Goal: Information Seeking & Learning: Learn about a topic

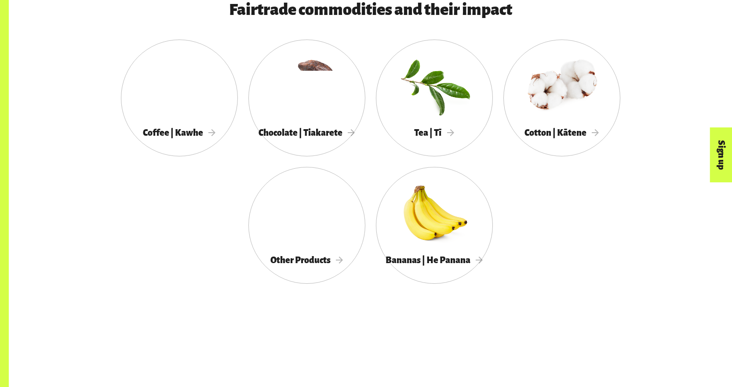
scroll to position [528, 0]
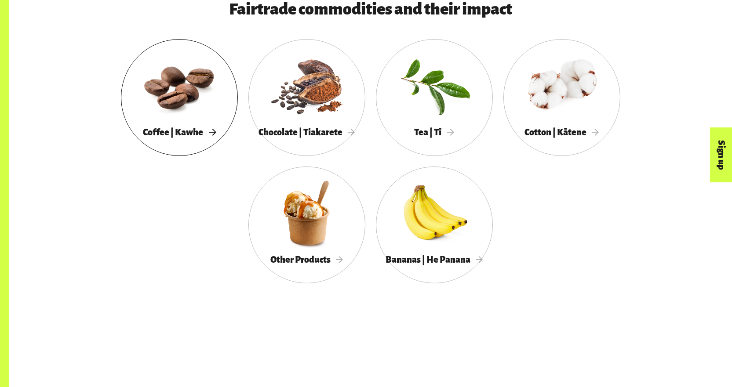
click at [166, 136] on span "Coffee | Kawhe" at bounding box center [179, 132] width 73 height 10
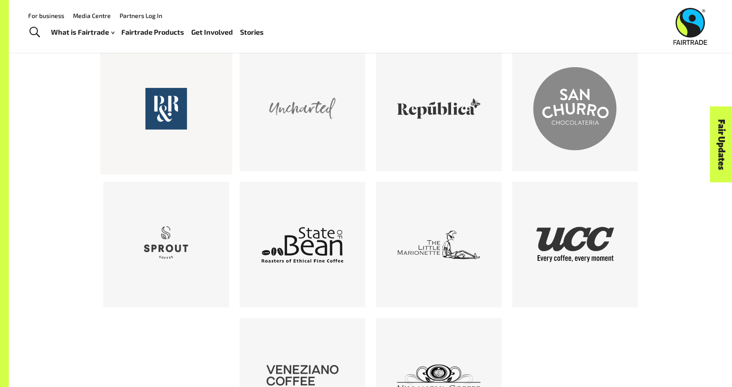
scroll to position [1319, 0]
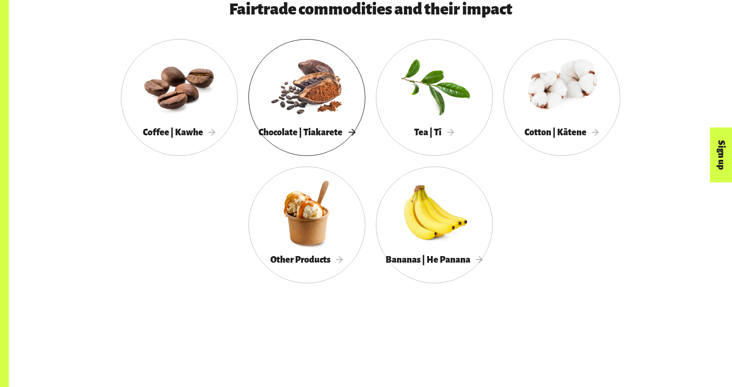
click at [309, 103] on div at bounding box center [306, 85] width 117 height 76
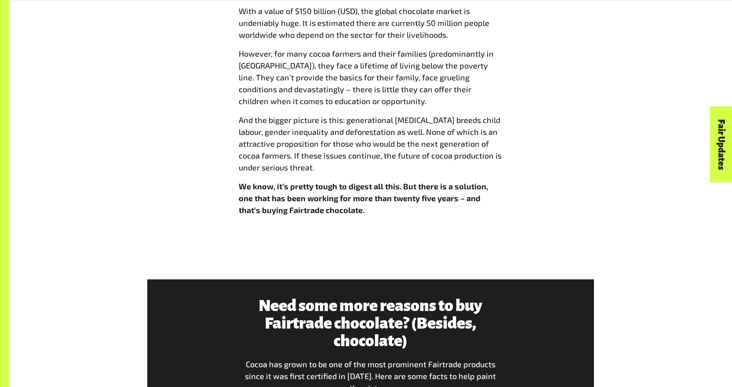
scroll to position [1187, 0]
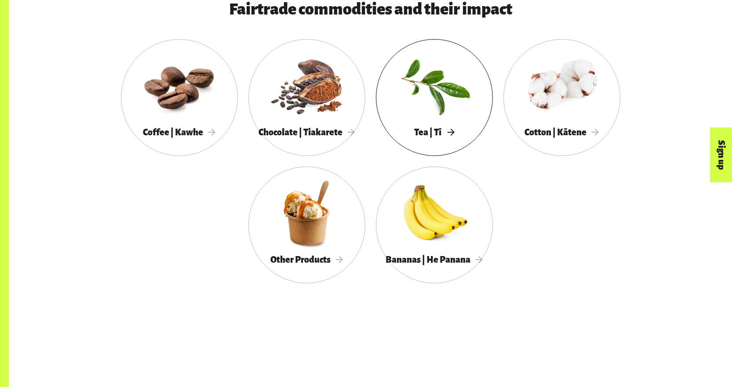
click at [431, 100] on div at bounding box center [434, 85] width 117 height 76
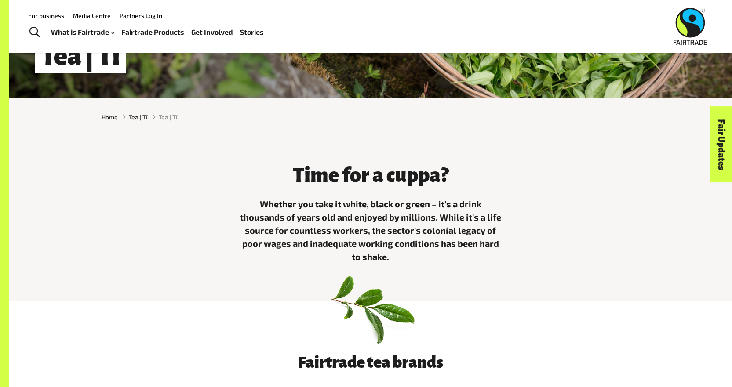
scroll to position [88, 0]
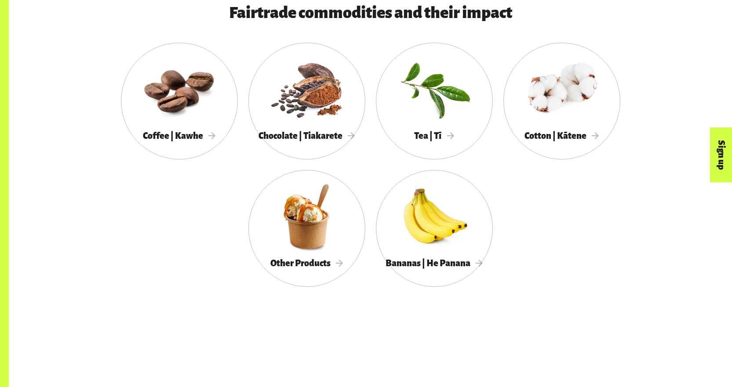
scroll to position [528, 0]
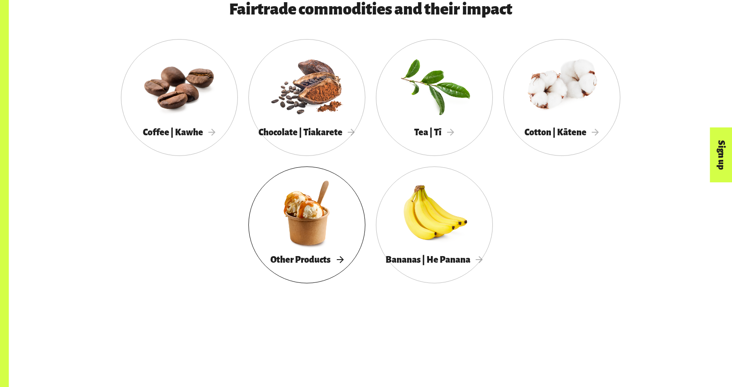
click at [320, 220] on div at bounding box center [306, 213] width 117 height 76
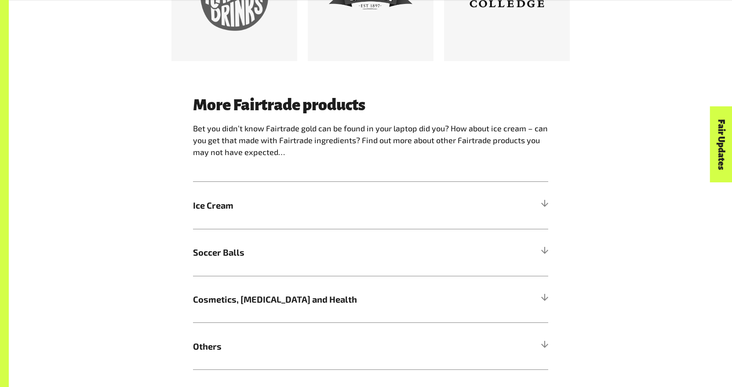
scroll to position [879, 0]
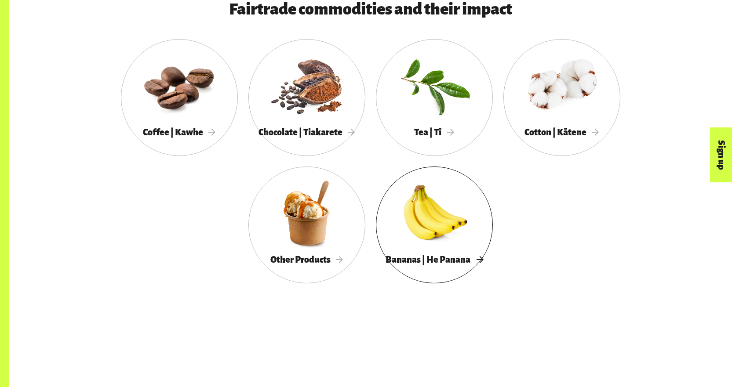
click at [447, 220] on div at bounding box center [434, 213] width 117 height 76
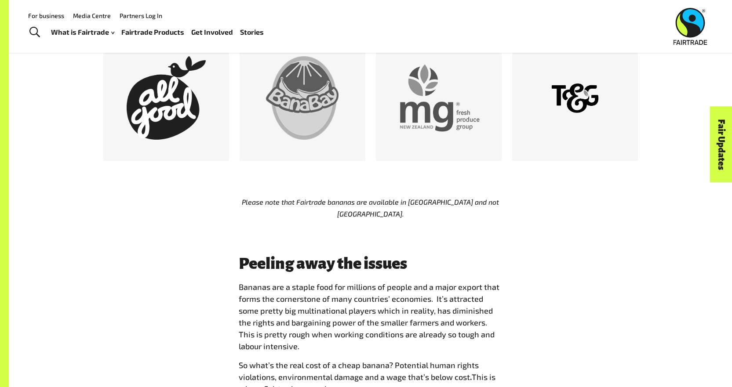
scroll to position [528, 0]
